Goal: Task Accomplishment & Management: Use online tool/utility

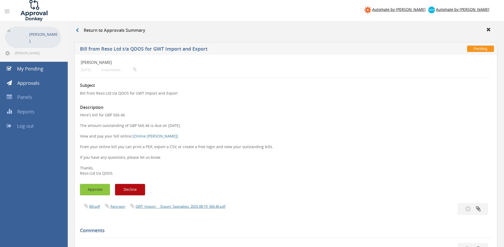
click at [93, 188] on button "Approve" at bounding box center [95, 189] width 30 height 11
click at [94, 190] on button "Approve" at bounding box center [95, 189] width 30 height 11
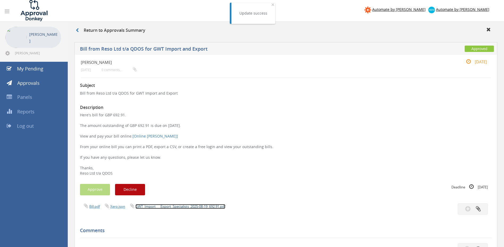
click at [178, 206] on link "GWT_Import___Export_Specialists_2025-08-19_692.91.pdf" at bounding box center [180, 206] width 90 height 5
click at [152, 207] on link "GWT_Import___Export_Specialists_2025-08-19_566.46.pdf" at bounding box center [180, 206] width 90 height 5
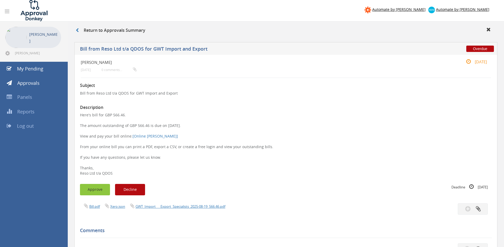
click at [94, 187] on button "Approve" at bounding box center [95, 189] width 30 height 11
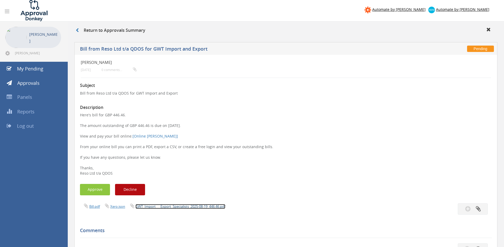
click at [160, 206] on link "GWT_Import___Export_Specialists_2025-08-19_446.46.pdf" at bounding box center [180, 206] width 90 height 5
click at [154, 205] on link "INVOICE - XFR00271333 - RESTRAPME ([DATE]).PDF" at bounding box center [174, 206] width 79 height 5
